Goal: Navigation & Orientation: Find specific page/section

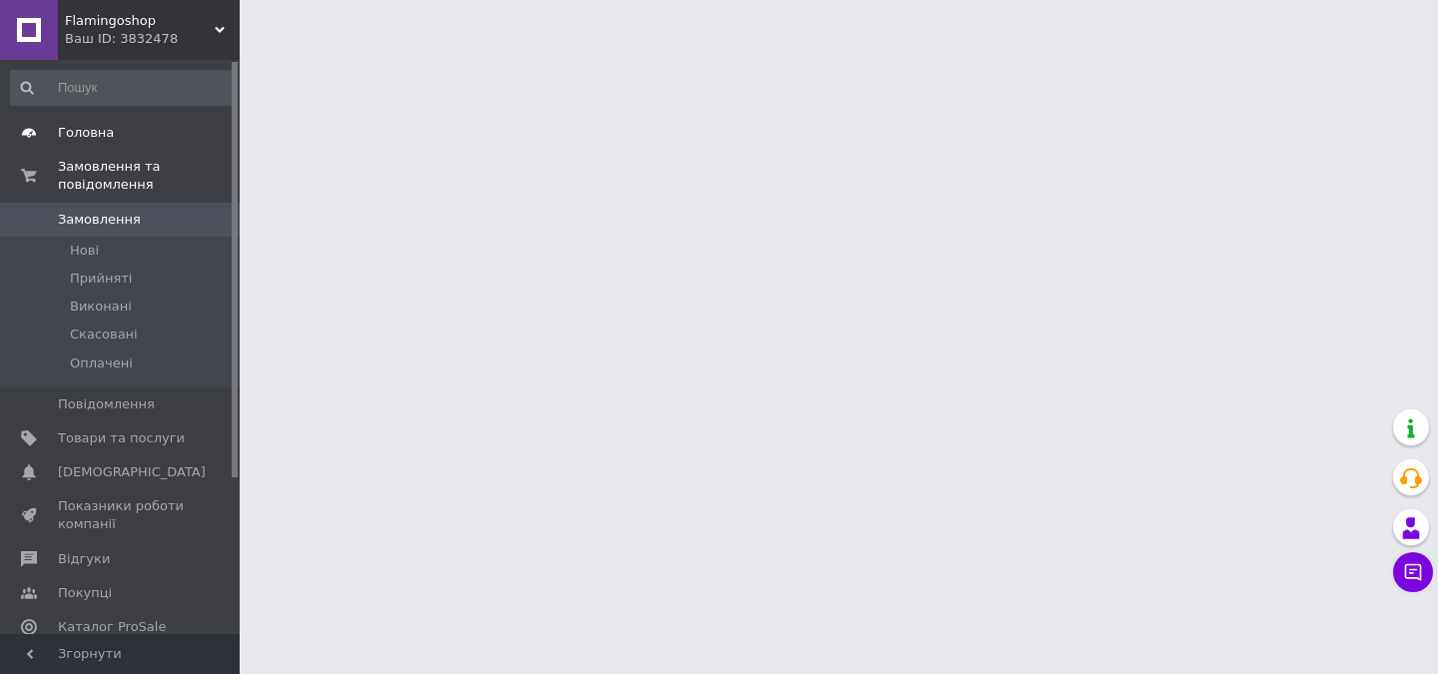
click at [94, 127] on span "Головна" at bounding box center [86, 133] width 56 height 18
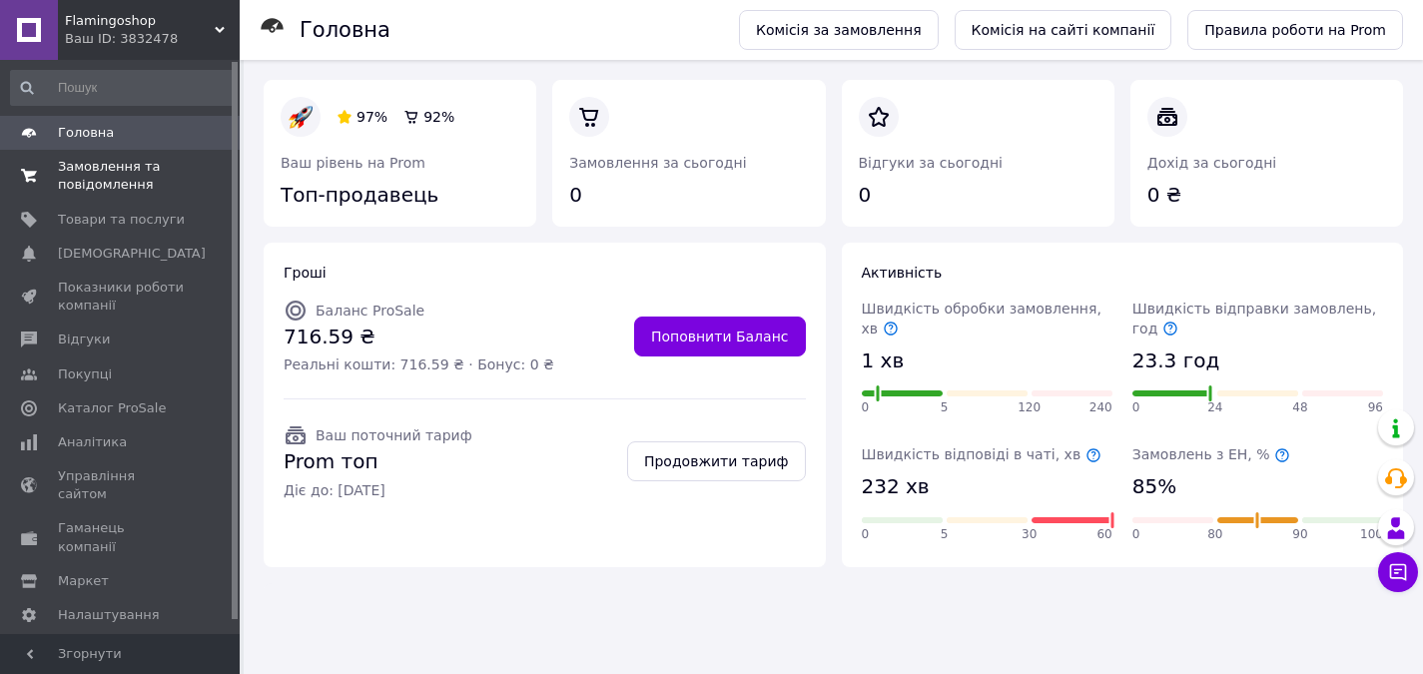
click at [104, 193] on span "Замовлення та повідомлення" at bounding box center [121, 176] width 127 height 36
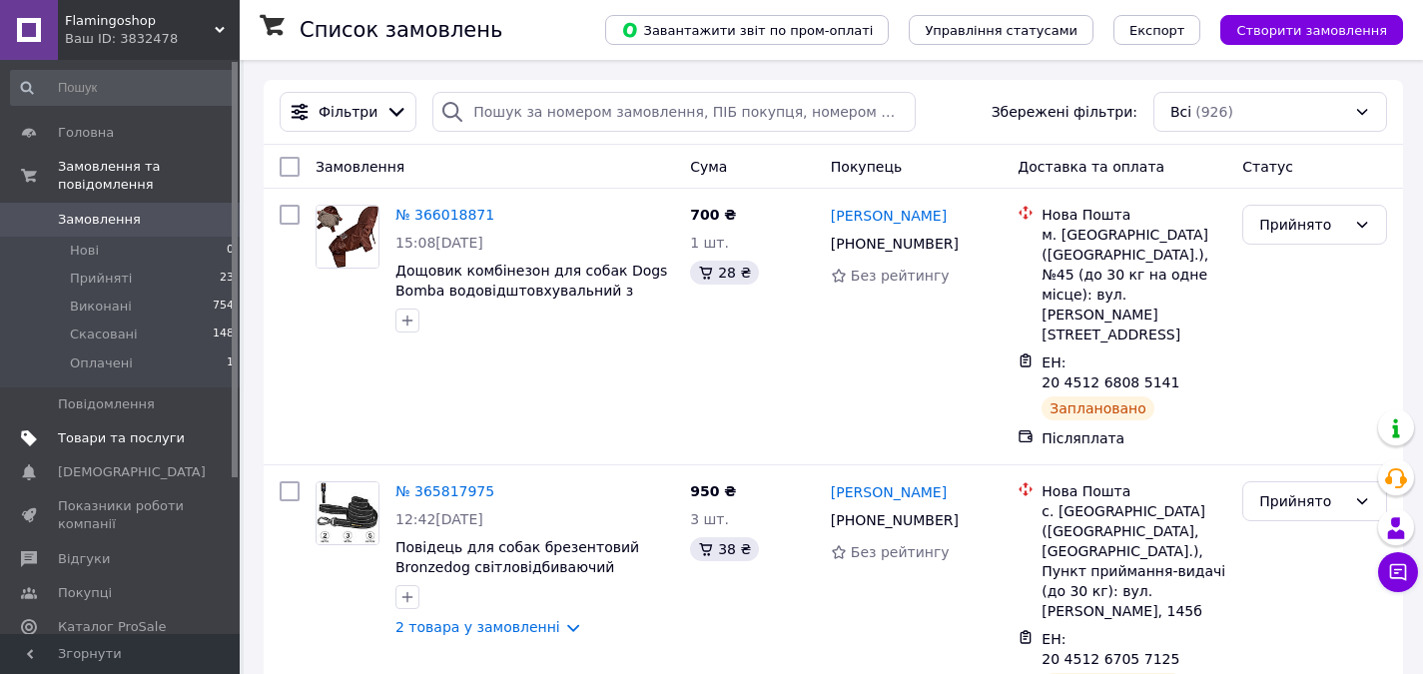
click at [142, 430] on span "Товари та послуги" at bounding box center [121, 439] width 127 height 18
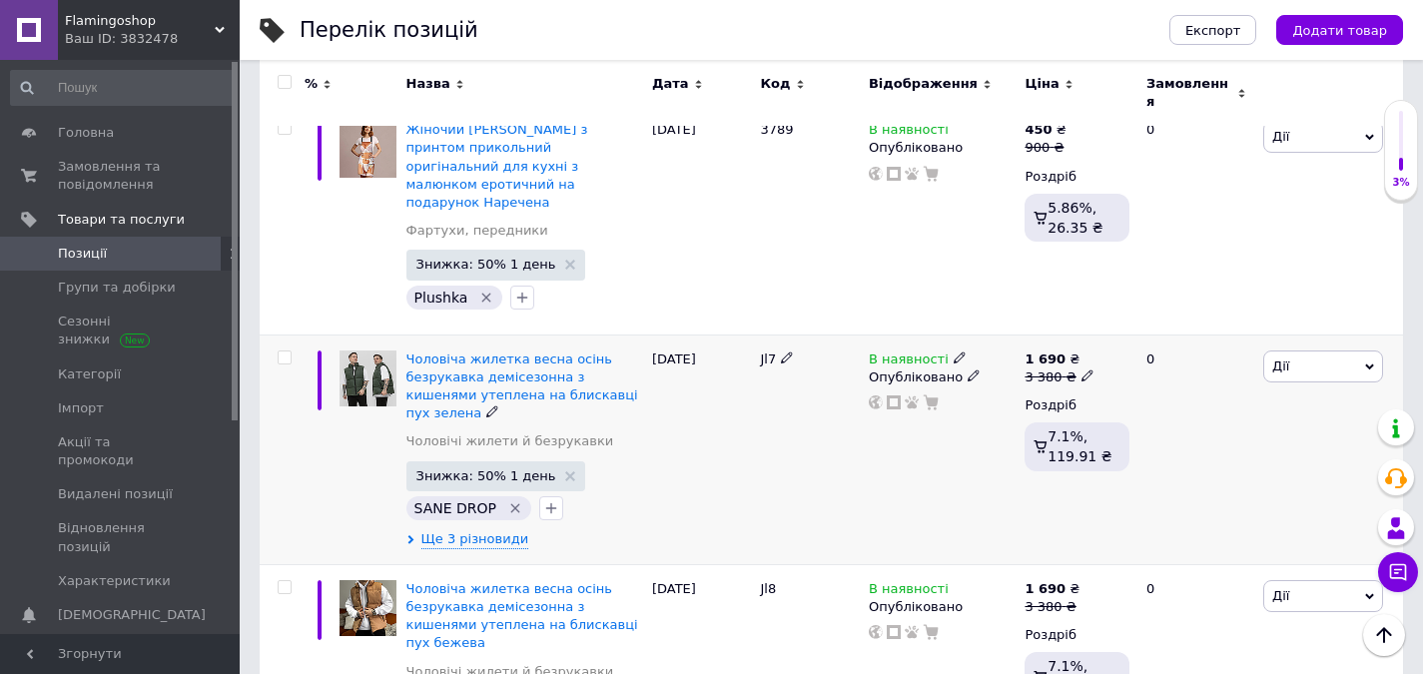
scroll to position [1598, 0]
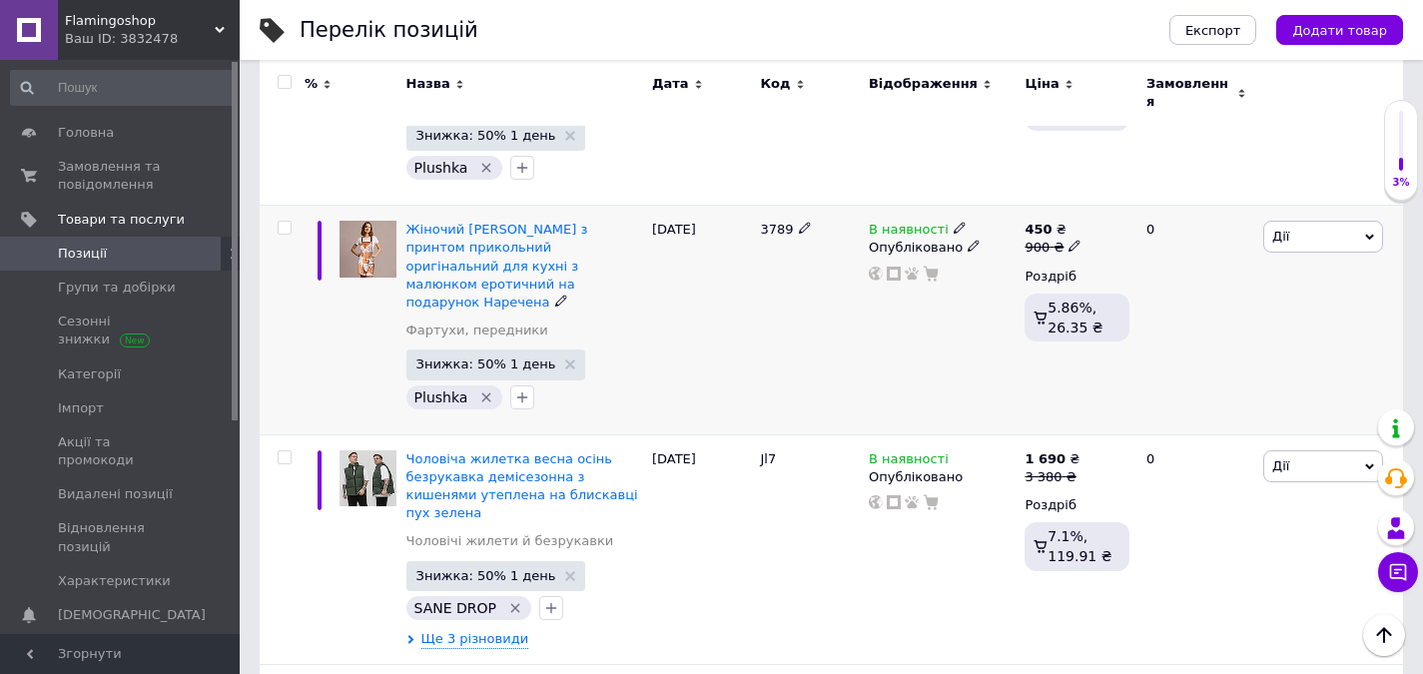
click at [768, 222] on span "3789" at bounding box center [776, 229] width 33 height 15
copy span "3789"
